Goal: Use online tool/utility: Use online tool/utility

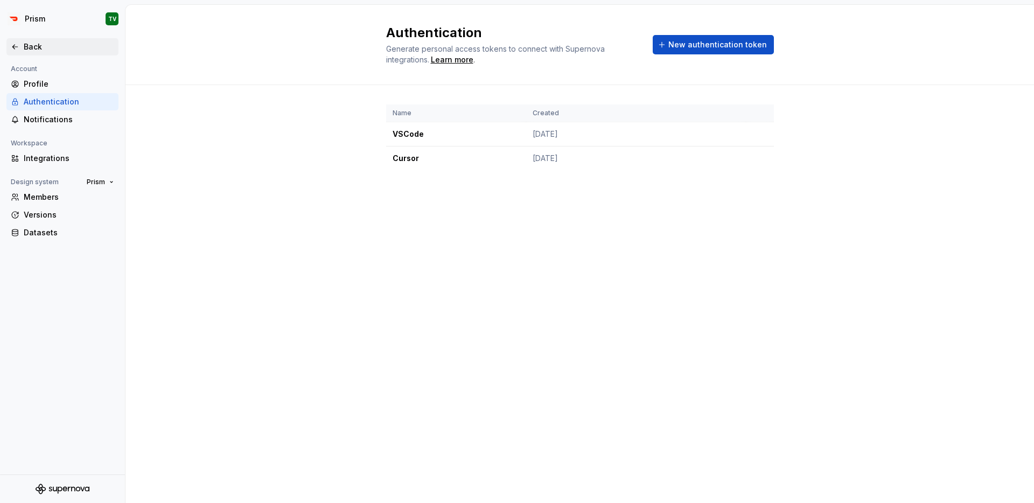
click at [41, 50] on div "Back" at bounding box center [69, 46] width 90 height 11
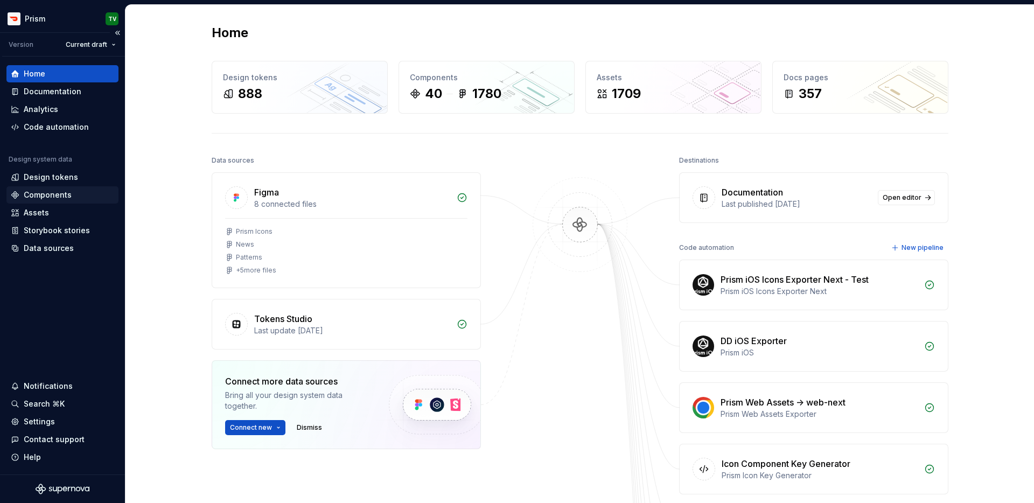
click at [63, 196] on div "Components" at bounding box center [48, 195] width 48 height 11
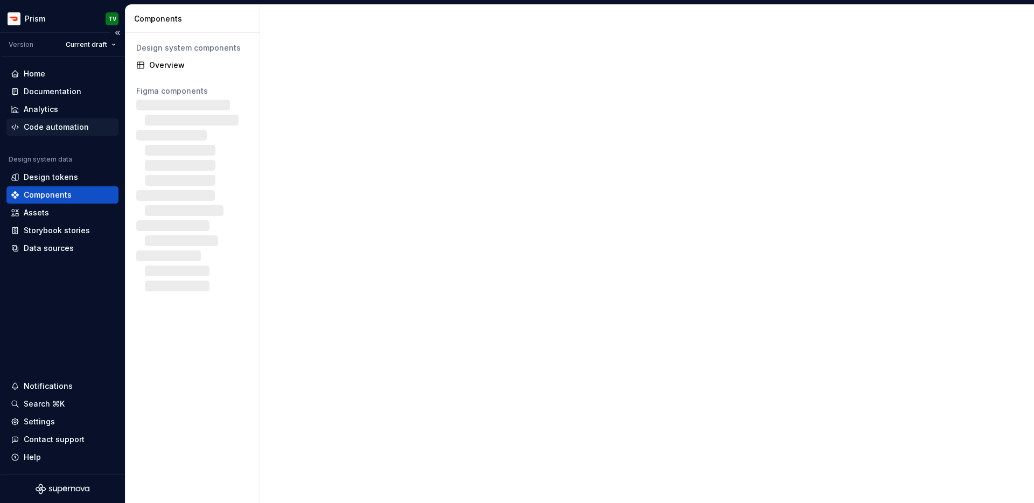
click at [40, 119] on div "Code automation" at bounding box center [62, 126] width 112 height 17
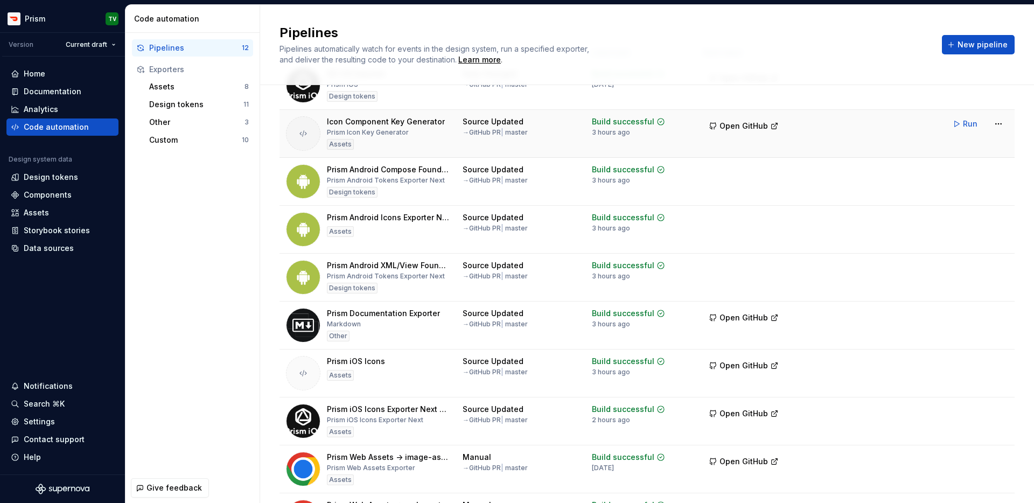
scroll to position [57, 0]
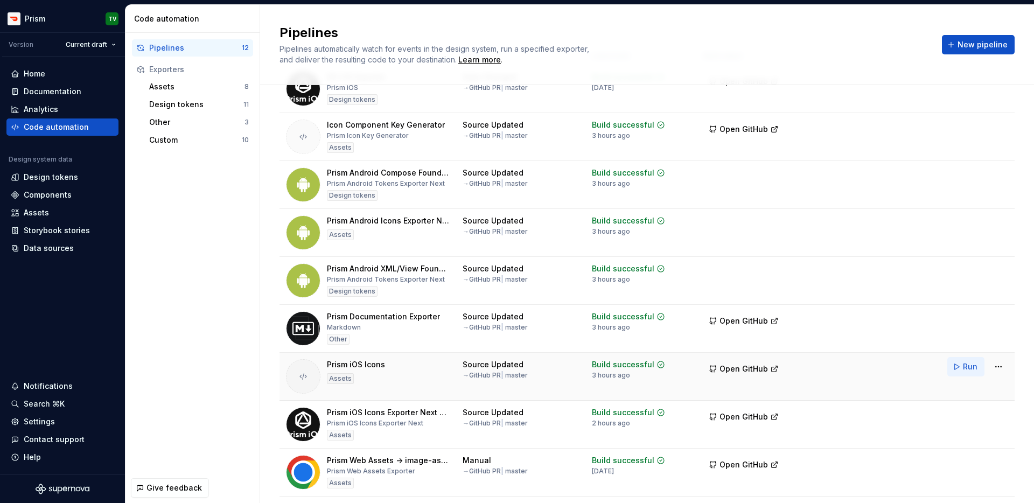
click at [964, 363] on span "Run" at bounding box center [970, 366] width 15 height 11
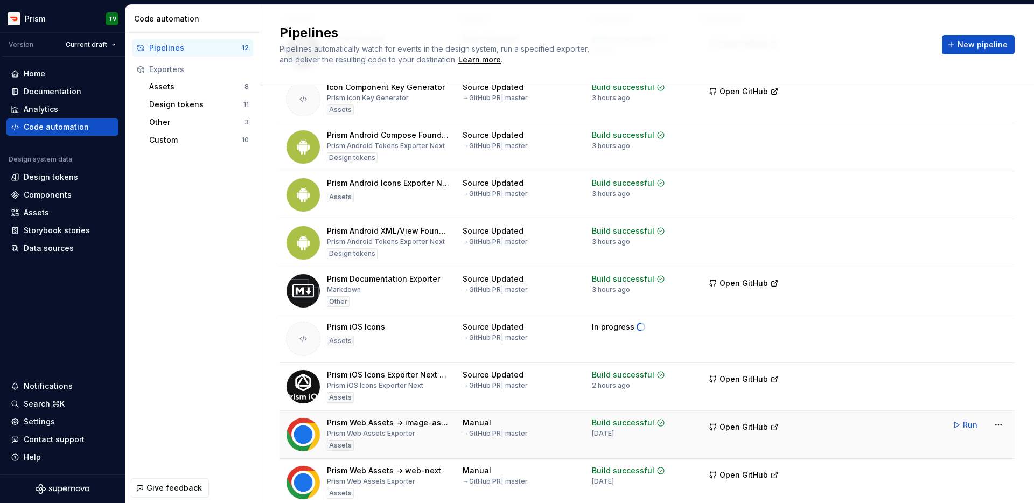
scroll to position [95, 0]
